Goal: Navigation & Orientation: Find specific page/section

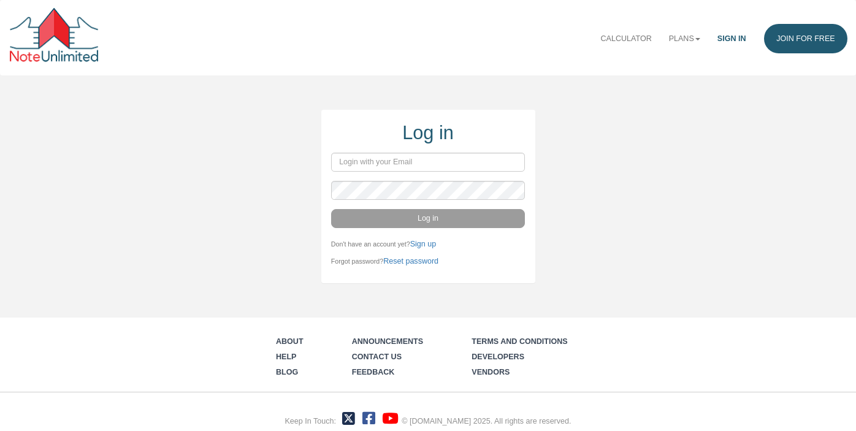
type input "[EMAIL_ADDRESS][DOMAIN_NAME]"
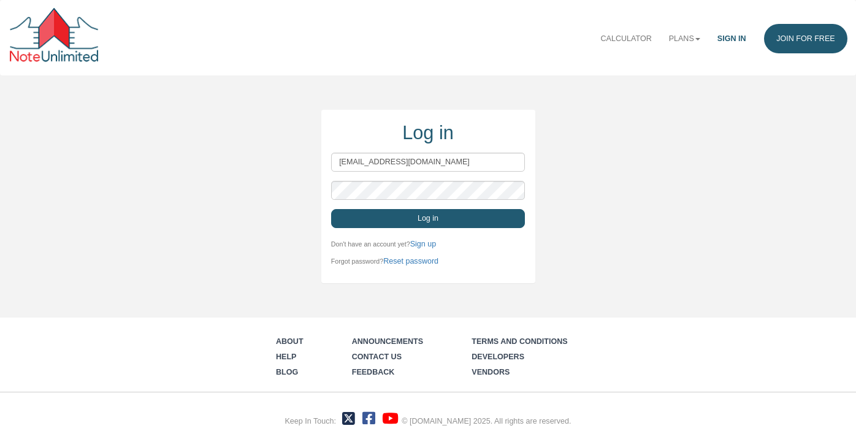
click at [428, 217] on button "Log in" at bounding box center [428, 218] width 194 height 19
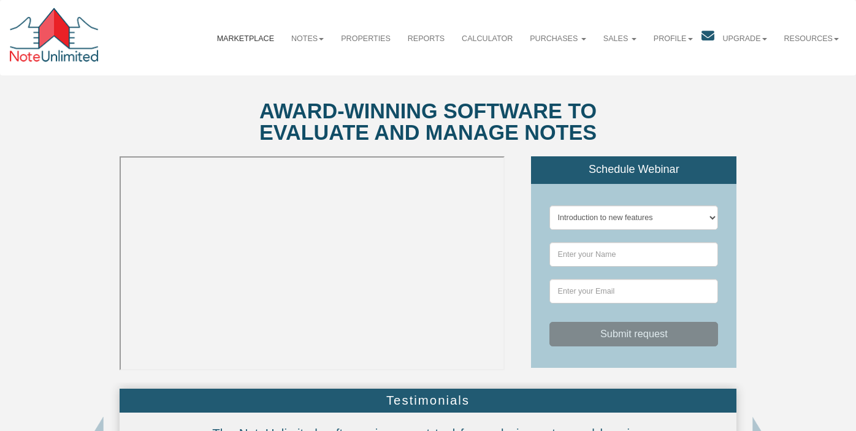
click at [256, 34] on link "Marketplace" at bounding box center [246, 38] width 74 height 29
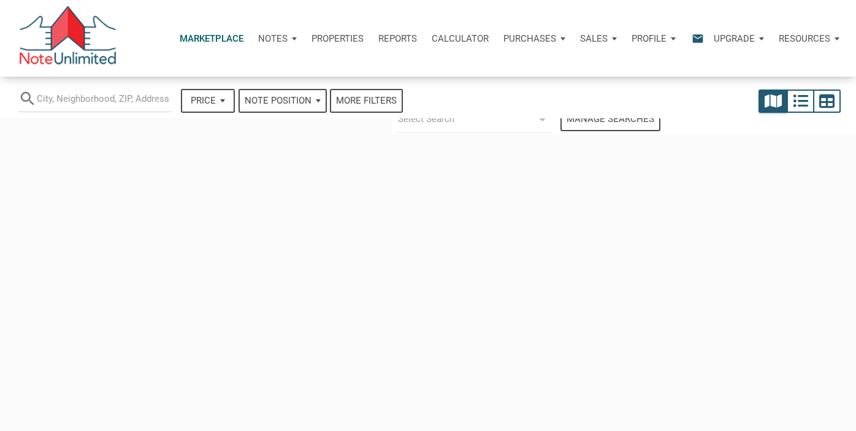
select select
